Goal: Information Seeking & Learning: Check status

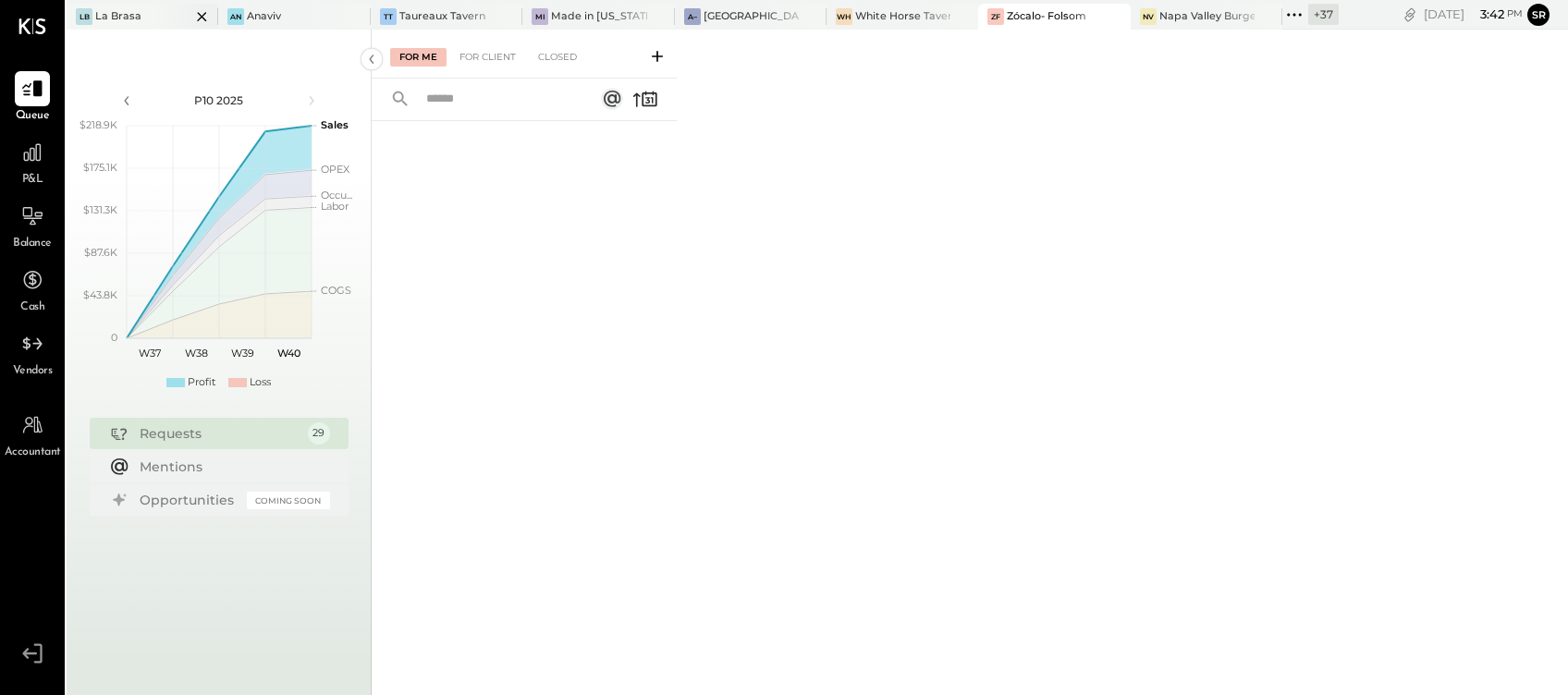
click at [162, 22] on div at bounding box center [186, 16] width 65 height 25
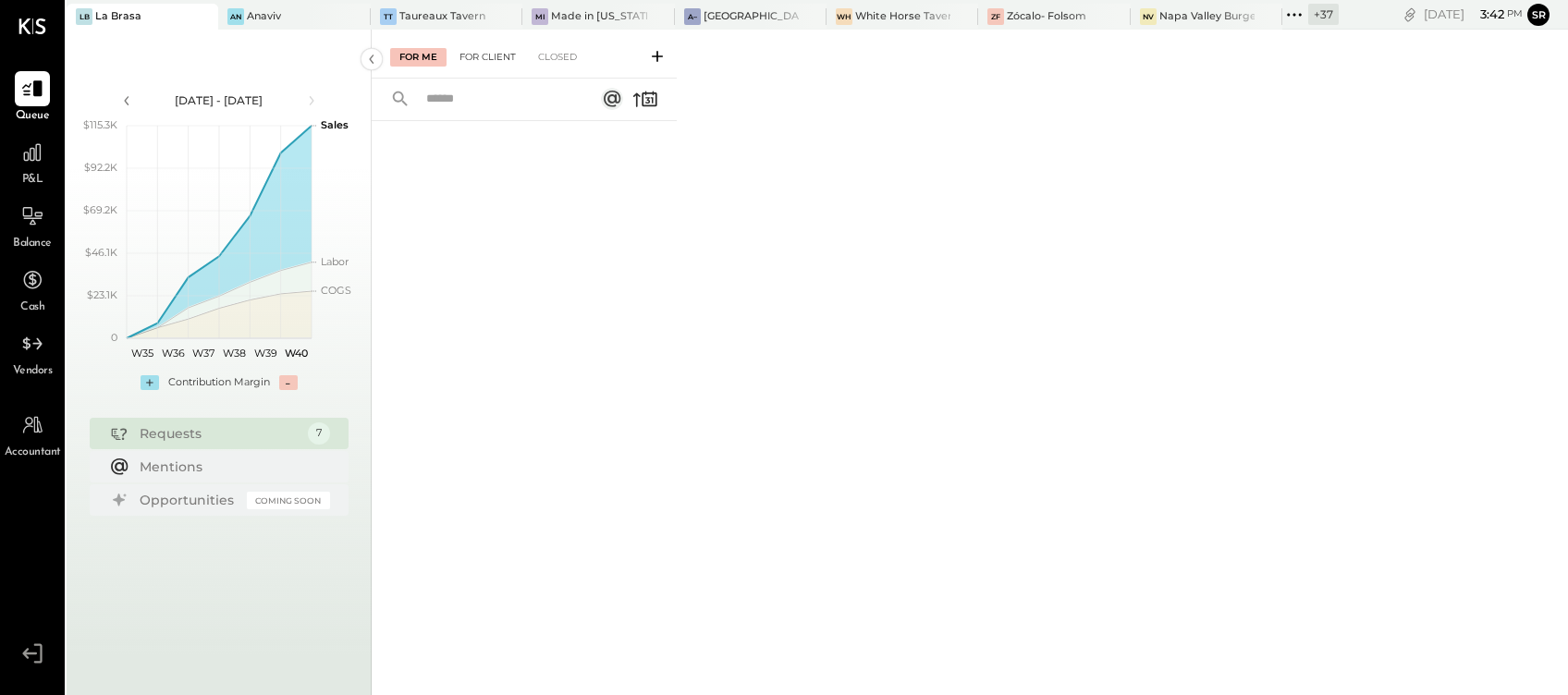
click at [489, 61] on div "For Client" at bounding box center [488, 57] width 75 height 19
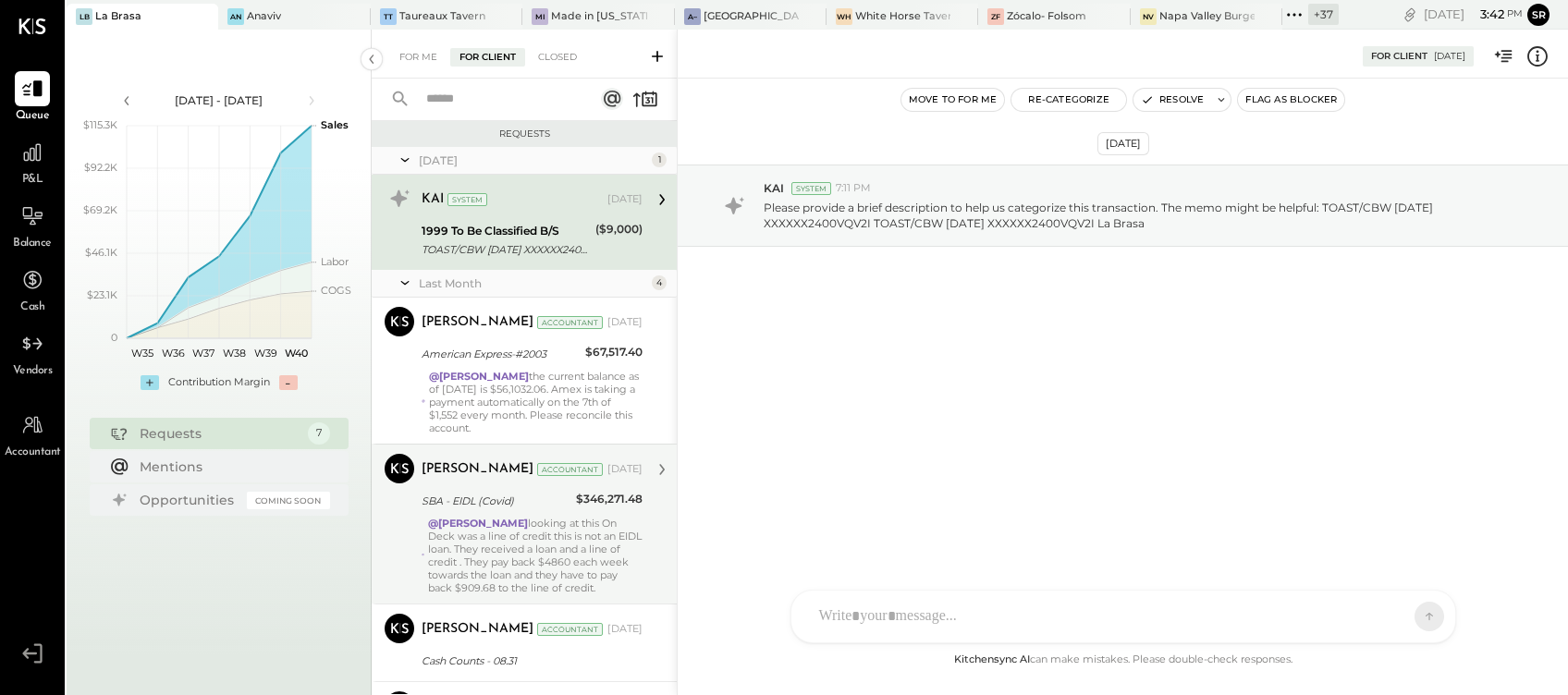
click at [574, 544] on div "@Bhargav Kanani looking at this On Deck was a line of credit this is not an EID…" at bounding box center [536, 555] width 214 height 78
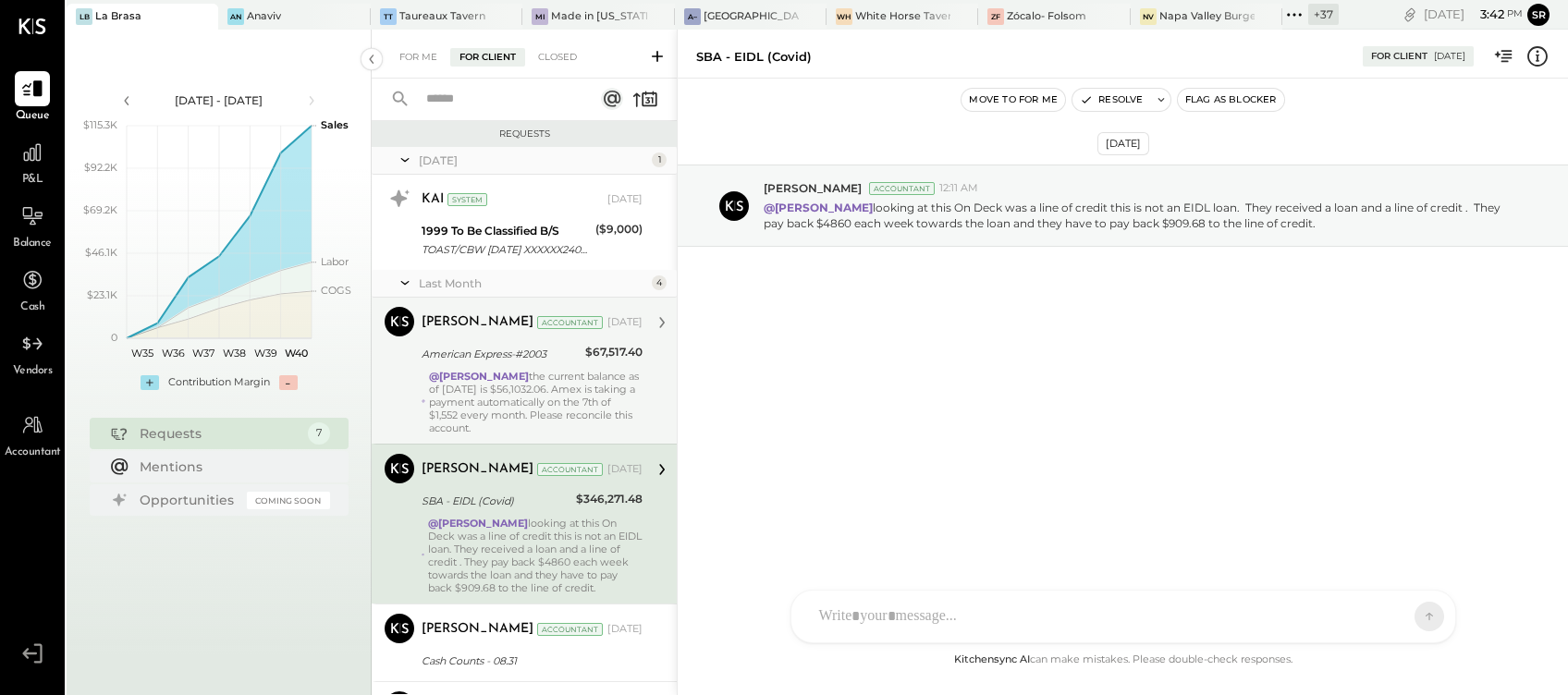
click at [549, 406] on div "@Bhargav Kanani the current balance as of Sept 19 is $56,1032.06. Amex is takin…" at bounding box center [535, 402] width 213 height 65
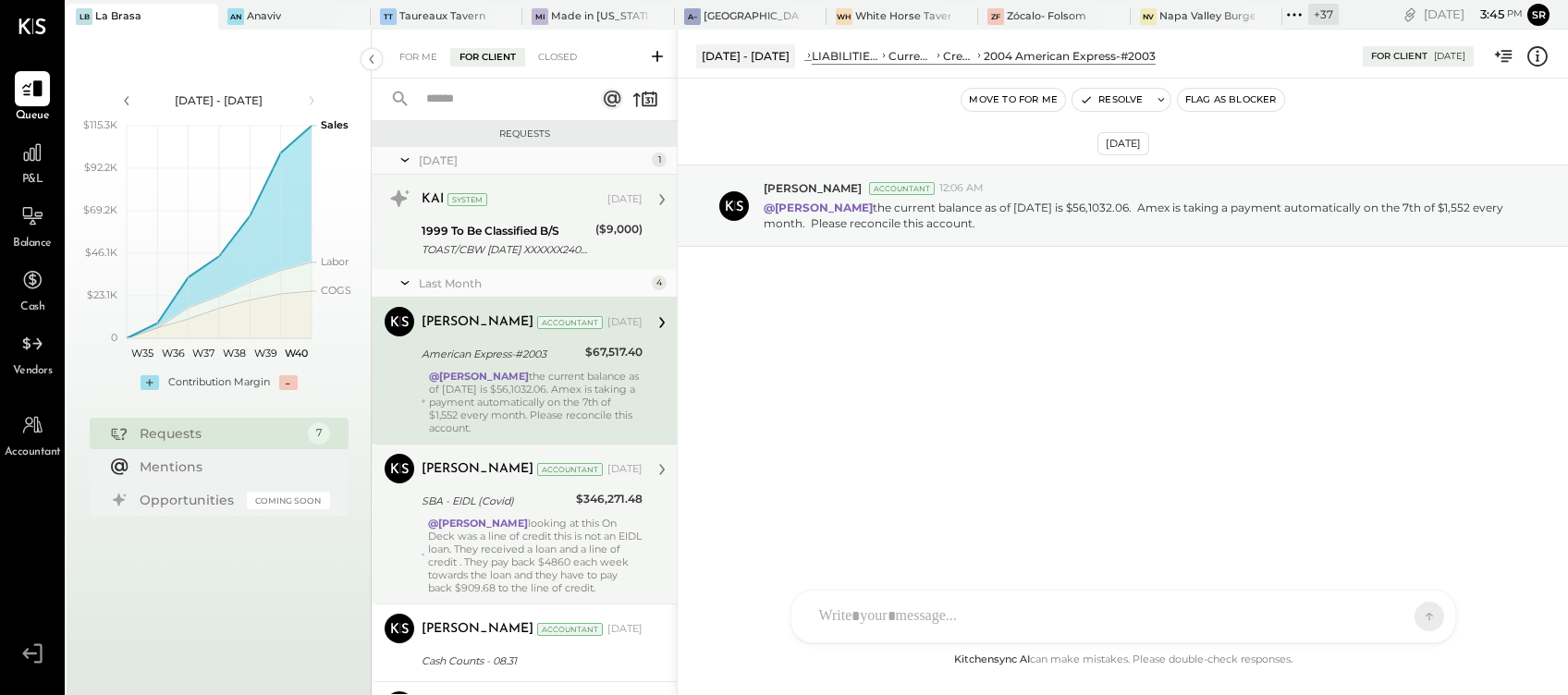
click at [484, 242] on div "TOAST/CBW MAR 22 XXXXXX2400VQV2I TOAST/CBW MAR 22 XXXXXX2400VQV2I La Brasa" at bounding box center [505, 250] width 168 height 19
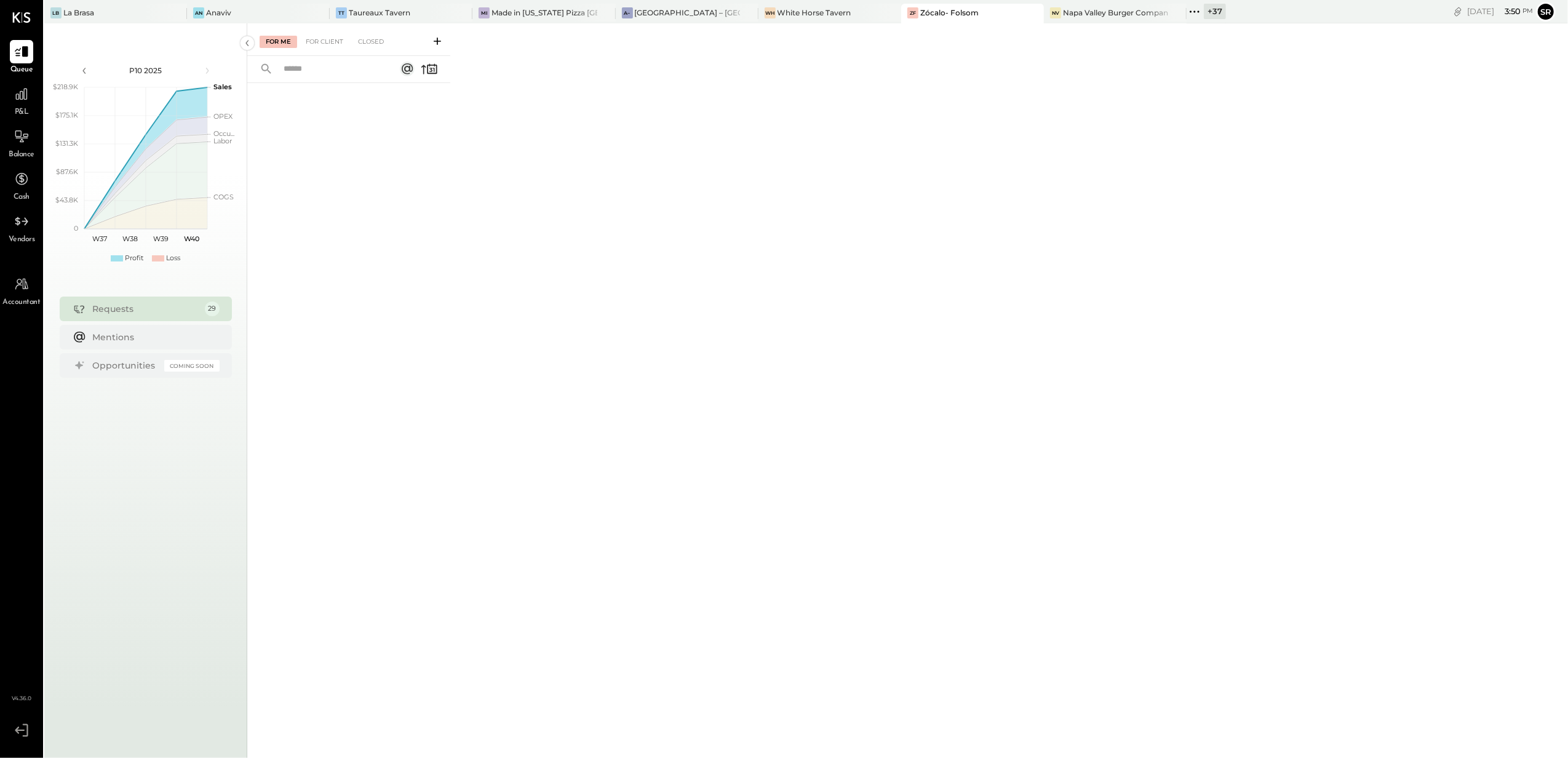
click at [350, 555] on div at bounding box center [349, 400] width 203 height 634
click at [22, 103] on div at bounding box center [22, 94] width 24 height 24
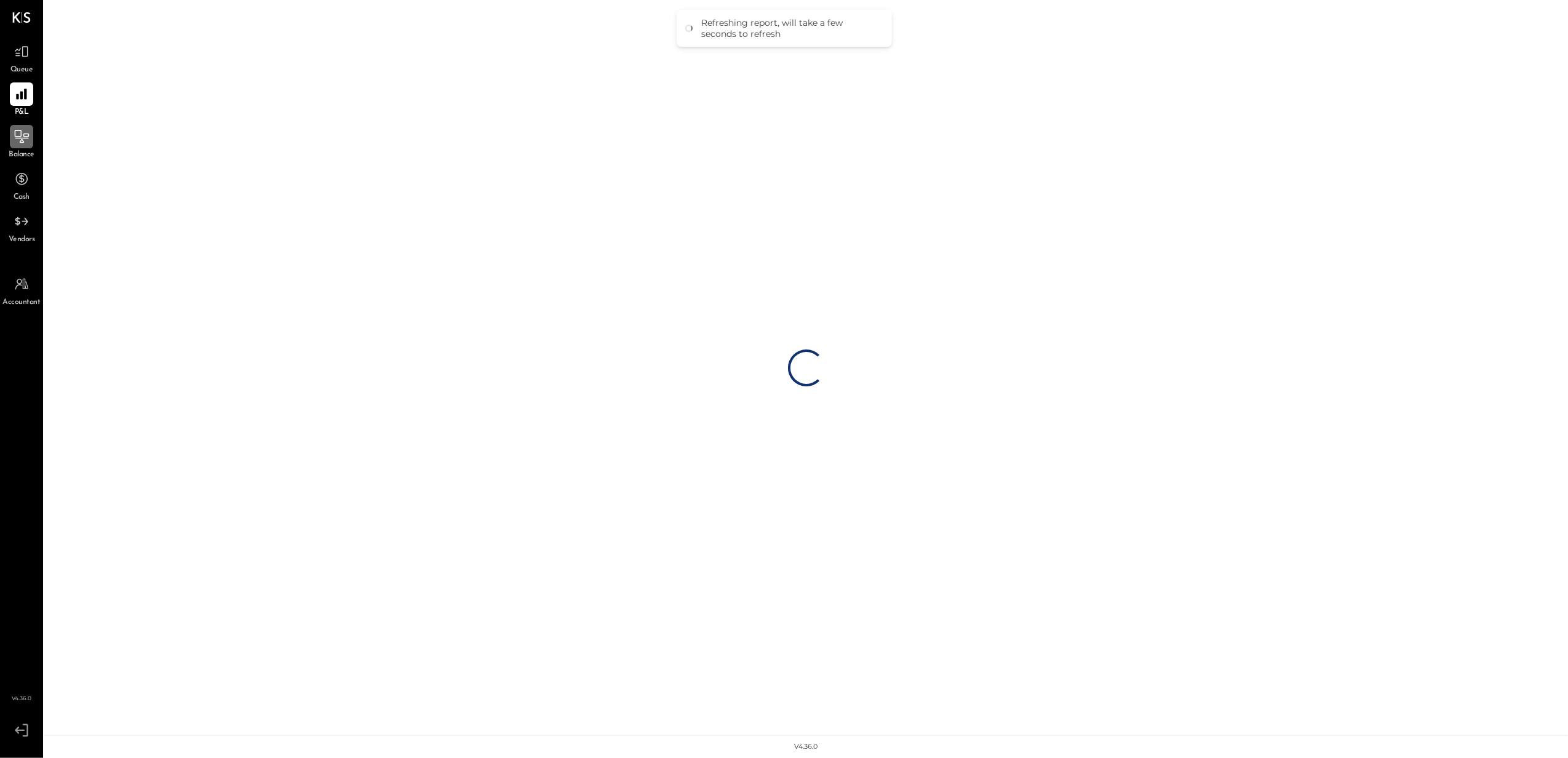
click at [24, 141] on icon at bounding box center [22, 137] width 16 height 16
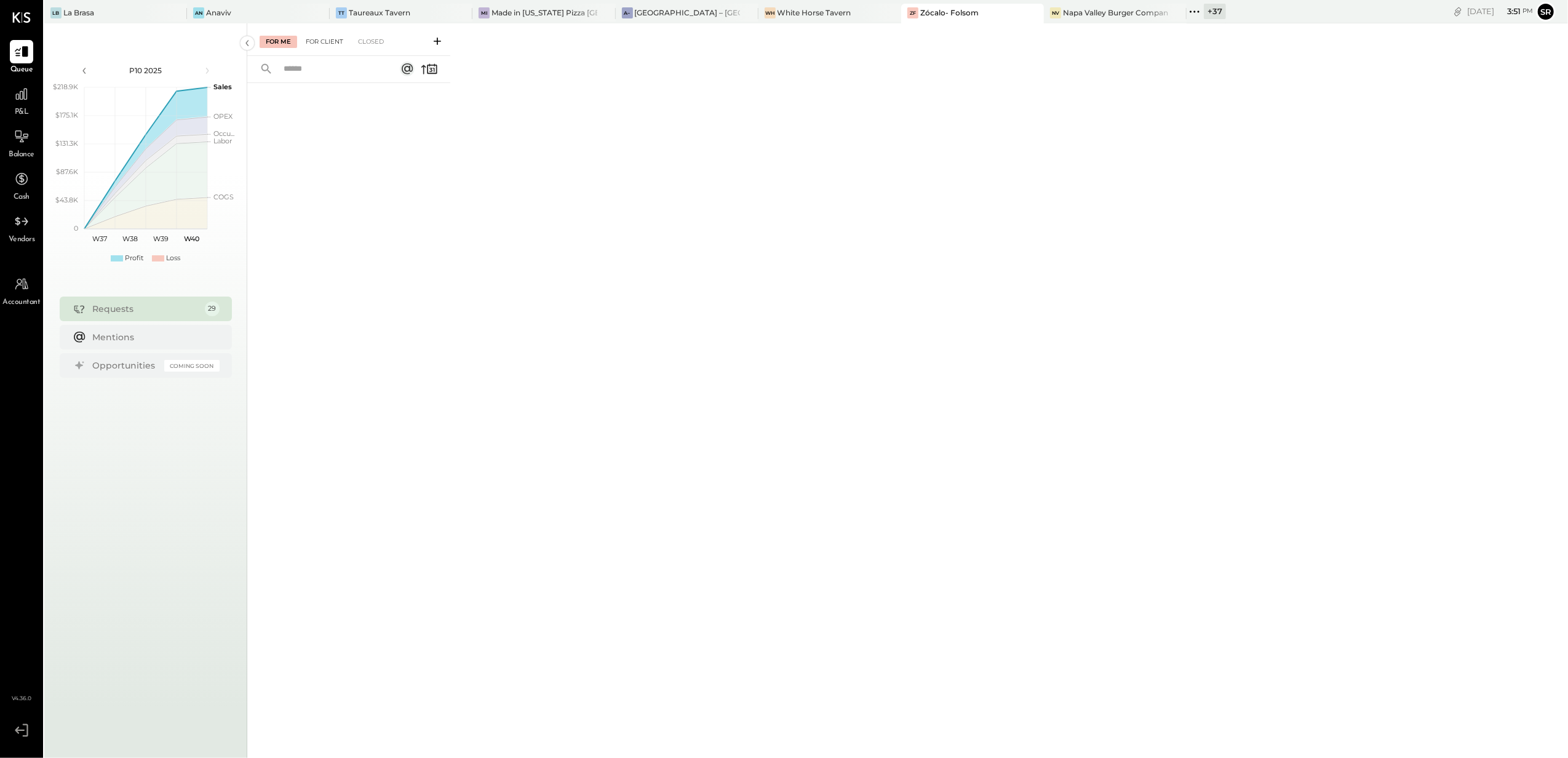
click at [321, 37] on div "For Client" at bounding box center [324, 42] width 50 height 12
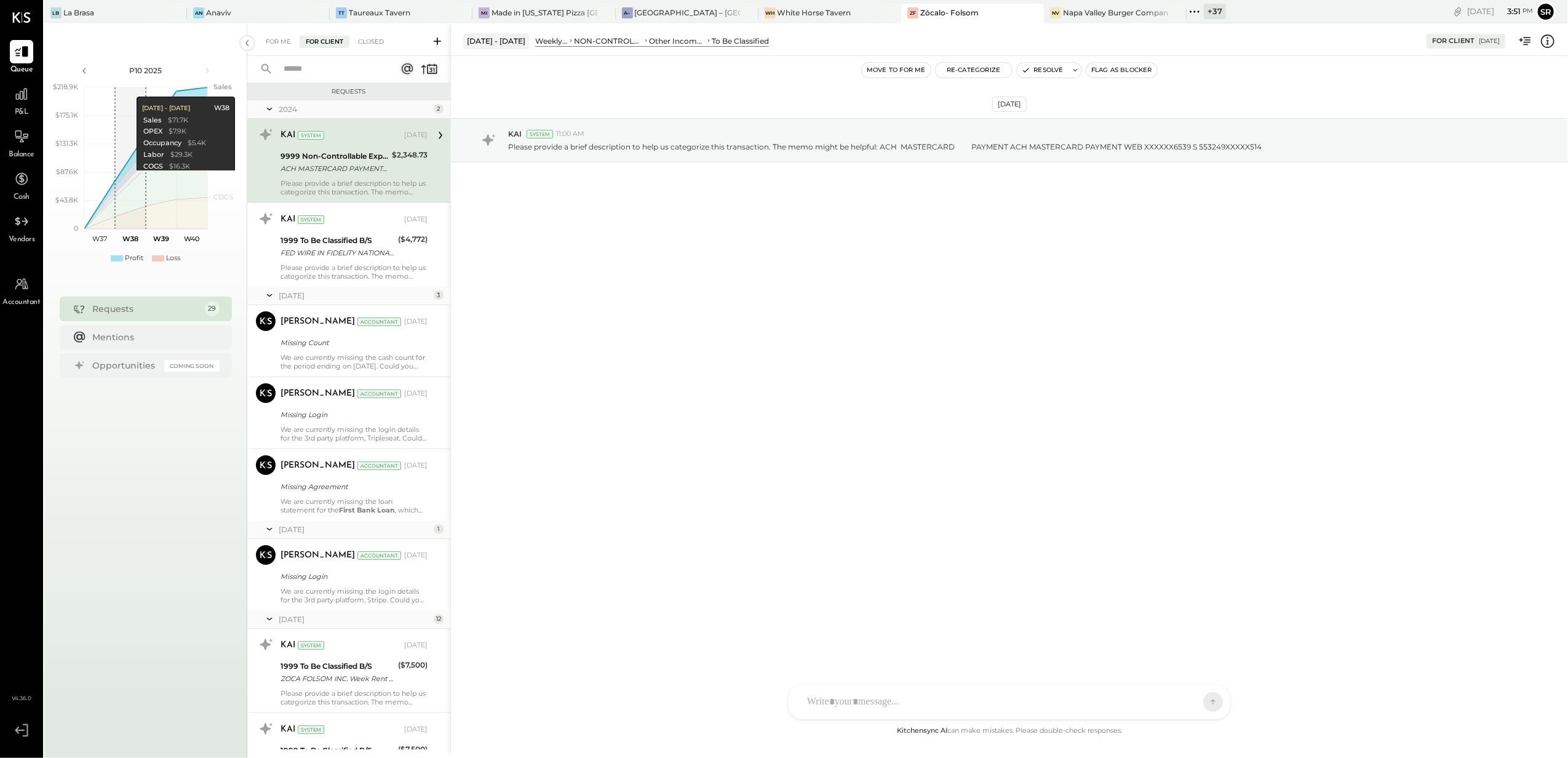
click at [1187, 13] on icon at bounding box center [1195, 12] width 16 height 16
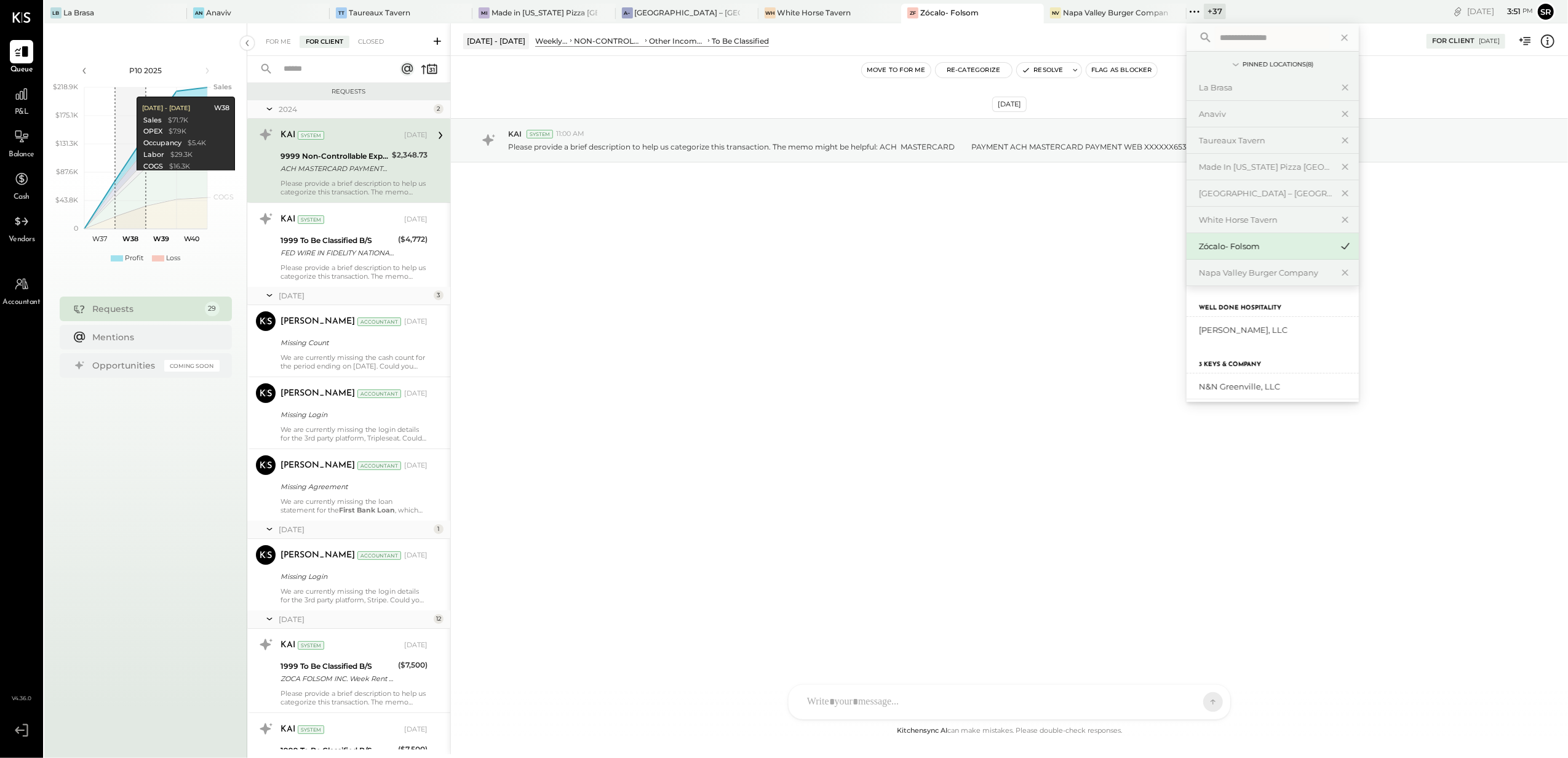
click at [1215, 43] on input "text" at bounding box center [1272, 37] width 114 height 22
type input "*******"
click at [1203, 333] on div "Mistral" at bounding box center [1265, 330] width 133 height 12
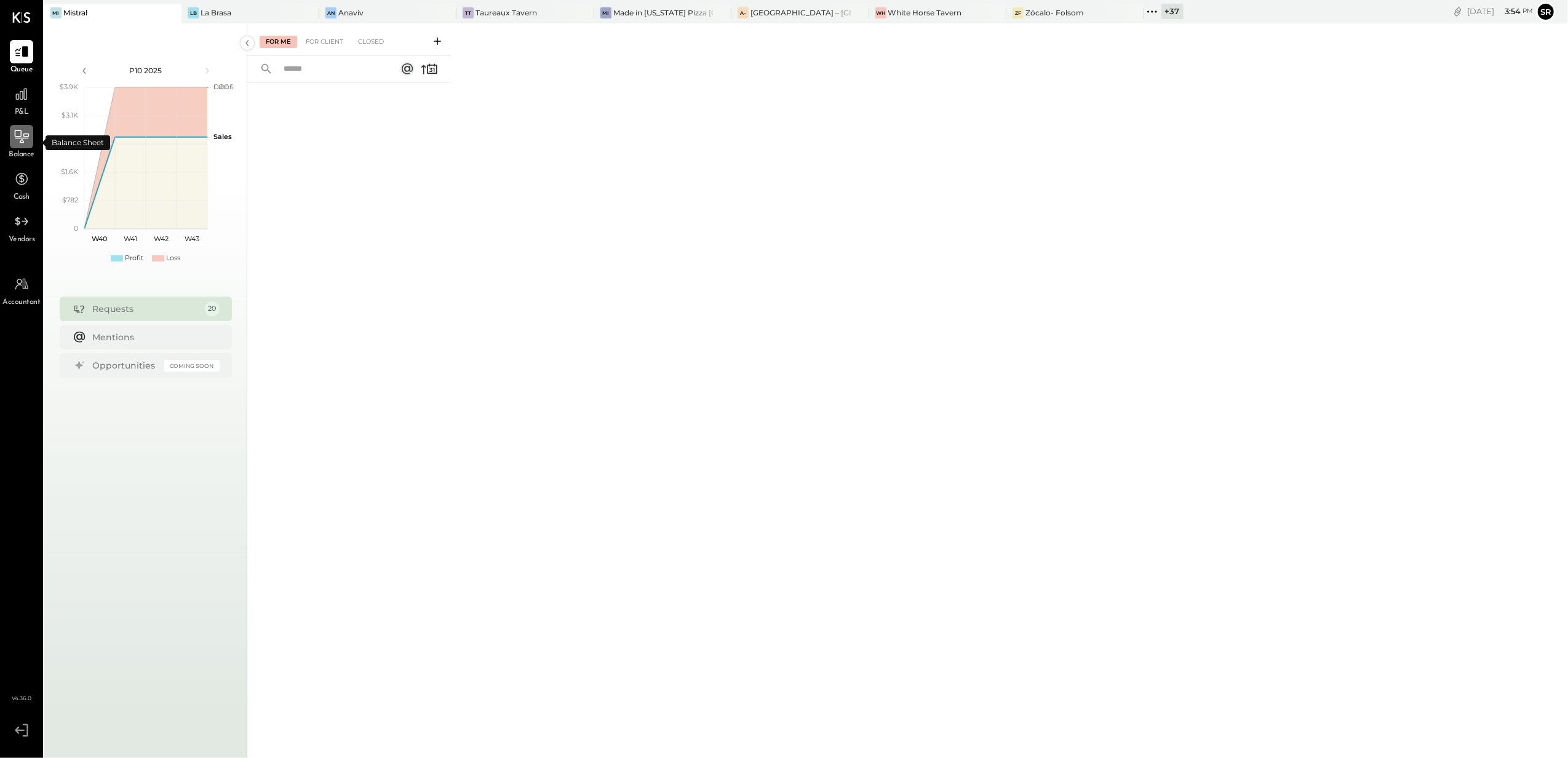
click at [26, 138] on icon at bounding box center [22, 137] width 16 height 16
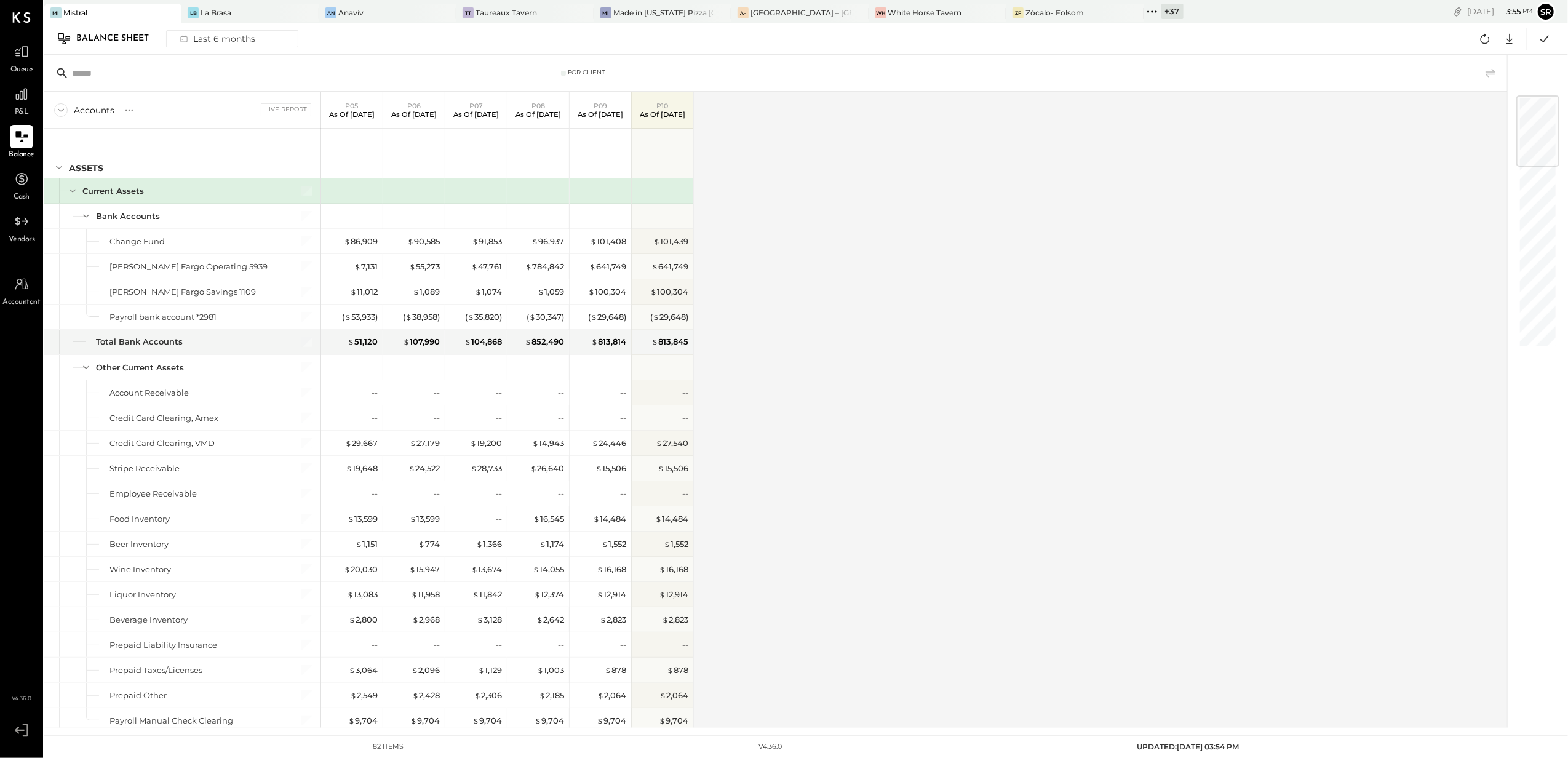
click at [749, 409] on div "Accounts S GL Live Report P05 As of [DATE] P06 As of [DATE] P07 As of [DATE] P0…" at bounding box center [777, 409] width 1465 height 636
click at [796, 281] on div "Accounts S GL Live Report P05 As of [DATE] P06 As of [DATE] P07 As of [DATE] P0…" at bounding box center [777, 409] width 1465 height 636
